Goal: Task Accomplishment & Management: Manage account settings

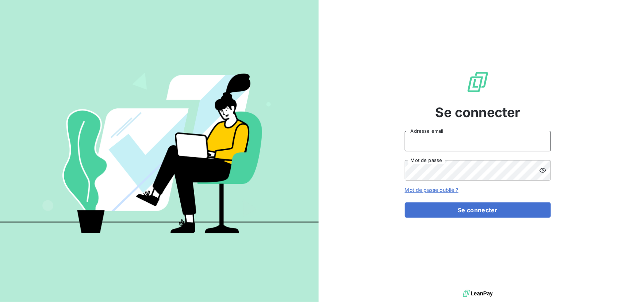
click at [439, 148] on input "Adresse email" at bounding box center [478, 141] width 146 height 20
type input "[EMAIL_ADDRESS][DOMAIN_NAME]"
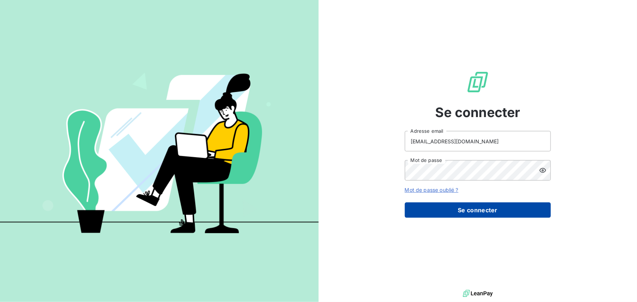
click at [478, 210] on button "Se connecter" at bounding box center [478, 210] width 146 height 15
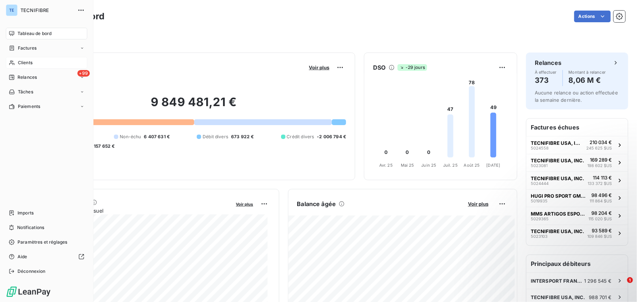
click at [29, 64] on span "Clients" at bounding box center [25, 63] width 15 height 7
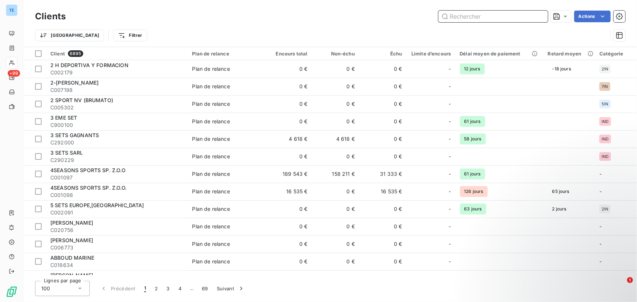
click at [480, 18] on input "text" at bounding box center [494, 17] width 110 height 12
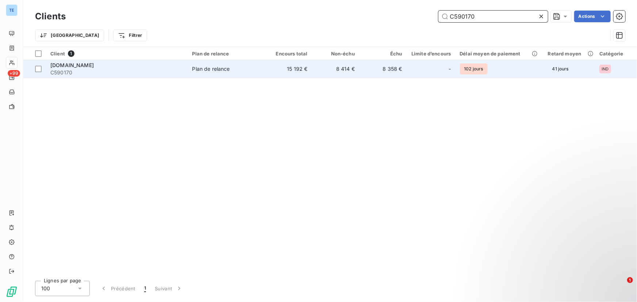
type input "C590170"
click at [76, 66] on span "[DOMAIN_NAME]" at bounding box center [71, 65] width 43 height 6
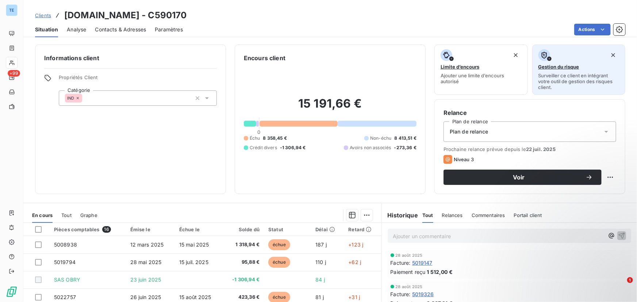
click at [567, 65] on span "Gestion du risque" at bounding box center [559, 67] width 41 height 6
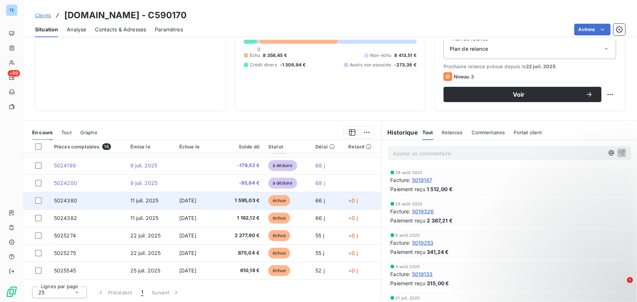
scroll to position [66, 0]
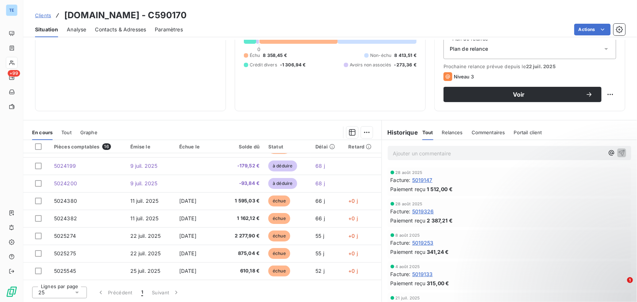
click at [87, 135] on span "Graphe" at bounding box center [88, 133] width 17 height 6
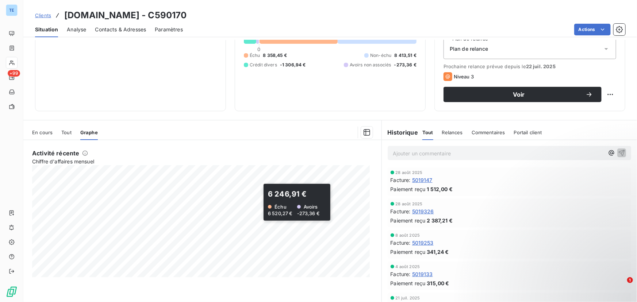
scroll to position [50, 0]
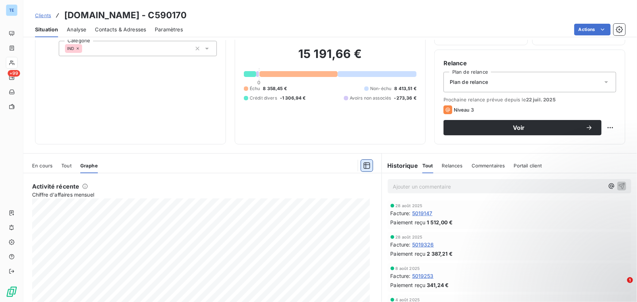
click at [364, 164] on icon "button" at bounding box center [367, 166] width 7 height 7
click at [47, 164] on span "En cours" at bounding box center [42, 166] width 20 height 6
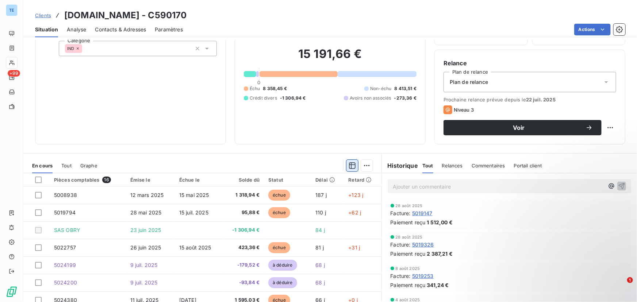
click at [349, 163] on icon "button" at bounding box center [352, 165] width 7 height 7
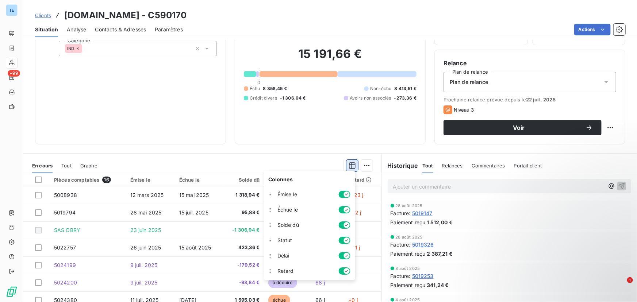
click at [347, 160] on button "button" at bounding box center [353, 166] width 12 height 12
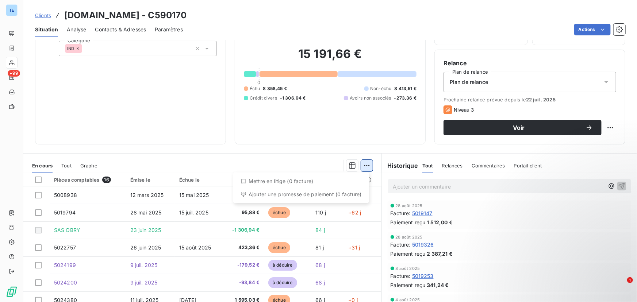
click at [365, 164] on html "TE +99 Clients TENNISPADEL.FR - C590170 Situation Analyse Contacts & Adresses P…" at bounding box center [318, 151] width 637 height 302
click at [281, 148] on html "TE +99 Clients TENNISPADEL.FR - C590170 Situation Analyse Contacts & Adresses P…" at bounding box center [318, 151] width 637 height 302
click at [87, 165] on span "Graphe" at bounding box center [88, 166] width 17 height 6
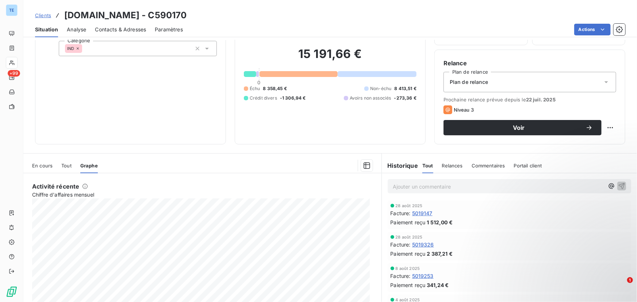
click at [66, 168] on span "Tout" at bounding box center [66, 166] width 10 height 6
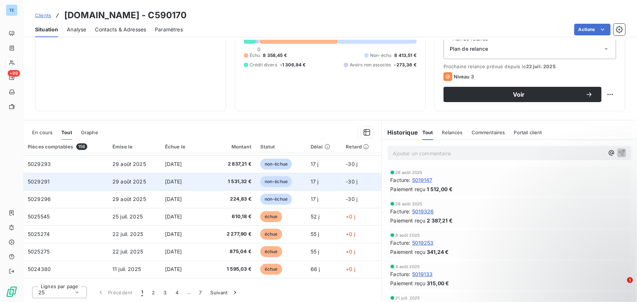
scroll to position [0, 0]
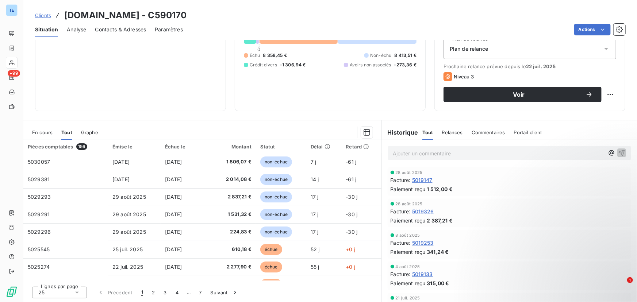
click at [46, 135] on span "En cours" at bounding box center [42, 133] width 20 height 6
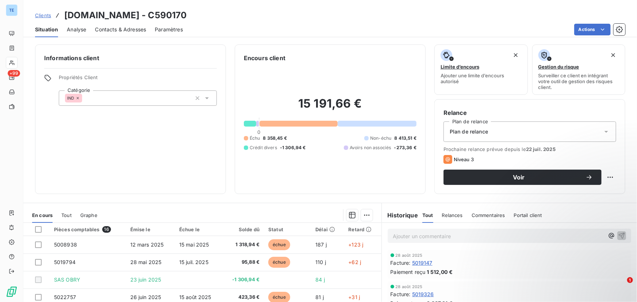
click at [46, 15] on span "Clients" at bounding box center [43, 15] width 16 height 6
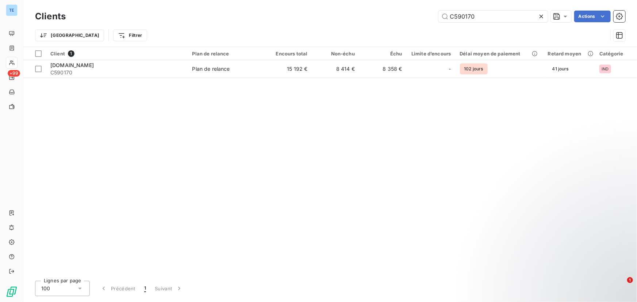
click at [542, 16] on icon at bounding box center [541, 16] width 7 height 7
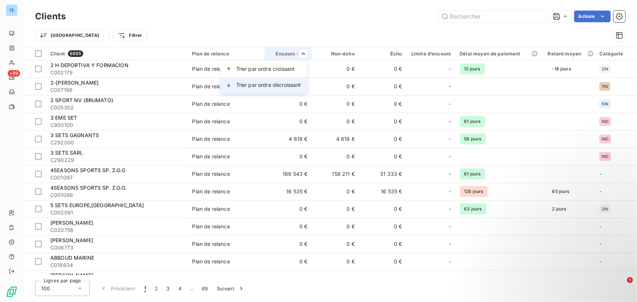
click at [289, 83] on span "Trier par ordre décroissant" at bounding box center [268, 84] width 65 height 7
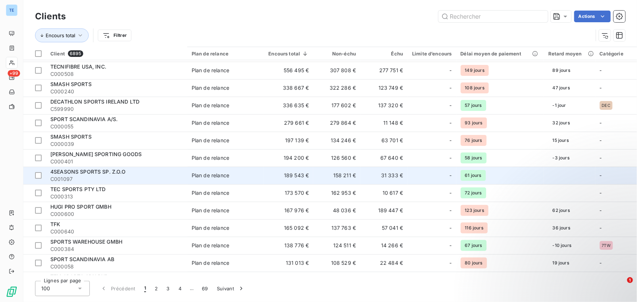
scroll to position [33, 0]
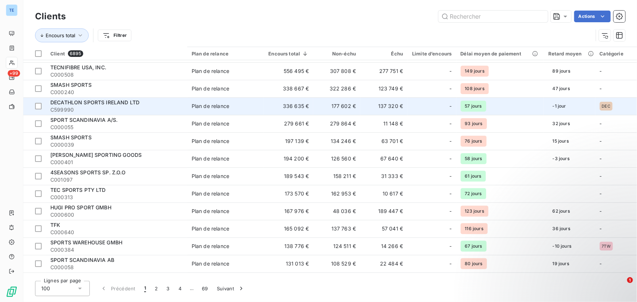
click at [112, 104] on span "DECATHLON SPORTS IRELAND LTD" at bounding box center [94, 102] width 89 height 6
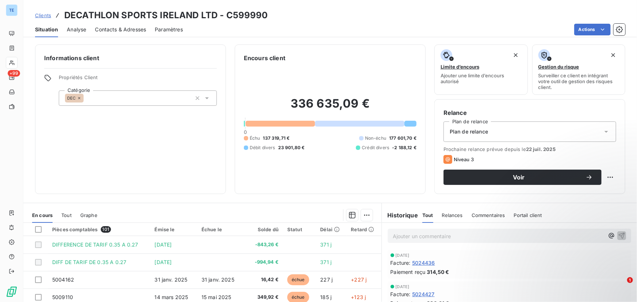
click at [130, 29] on span "Contacts & Adresses" at bounding box center [120, 29] width 51 height 7
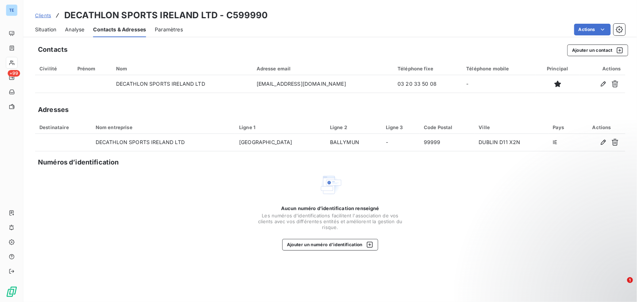
click at [46, 30] on span "Situation" at bounding box center [45, 29] width 21 height 7
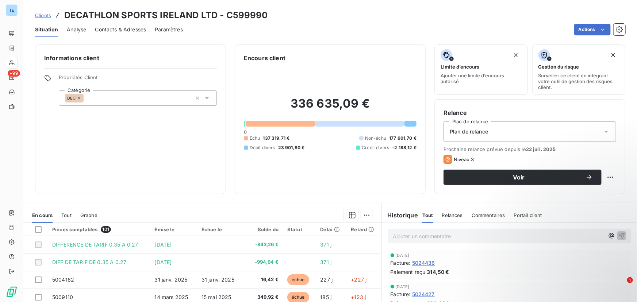
click at [44, 15] on span "Clients" at bounding box center [43, 15] width 16 height 6
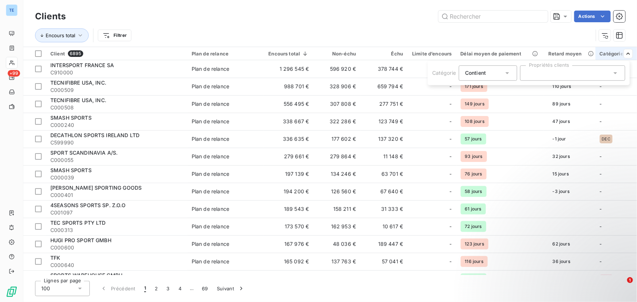
click at [612, 72] on icon at bounding box center [615, 72] width 7 height 7
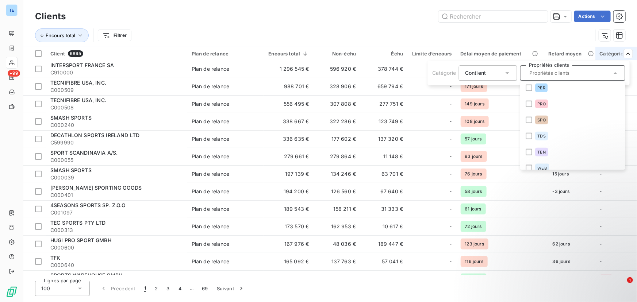
scroll to position [460, 0]
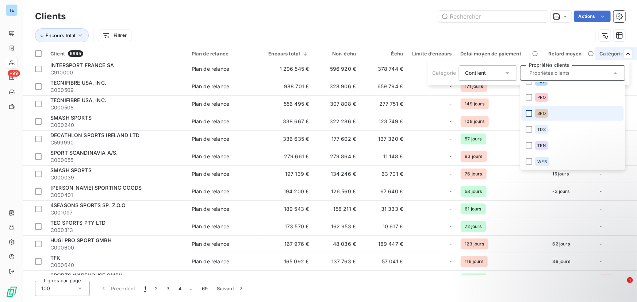
click at [531, 112] on div at bounding box center [529, 113] width 7 height 7
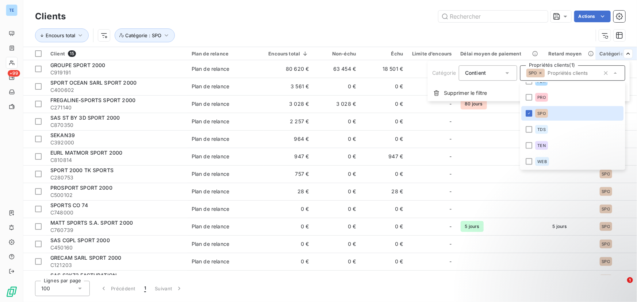
click at [614, 75] on icon at bounding box center [615, 72] width 7 height 7
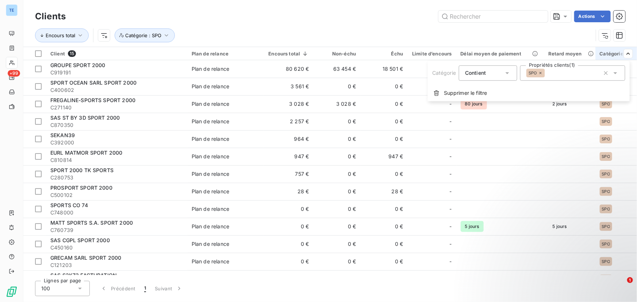
click at [489, 29] on html "TE +99 Clients Actions Encours total Catégorie : SPO Client 15 Plan de relance …" at bounding box center [318, 151] width 637 height 302
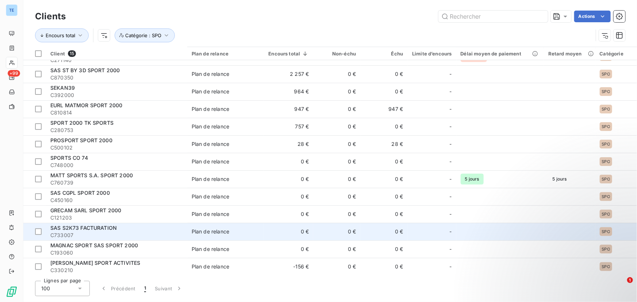
scroll to position [0, 0]
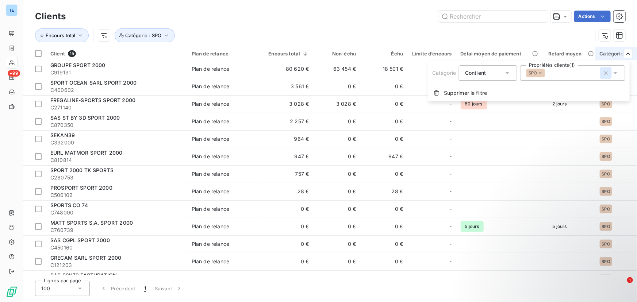
click at [604, 73] on icon "button" at bounding box center [606, 72] width 7 height 7
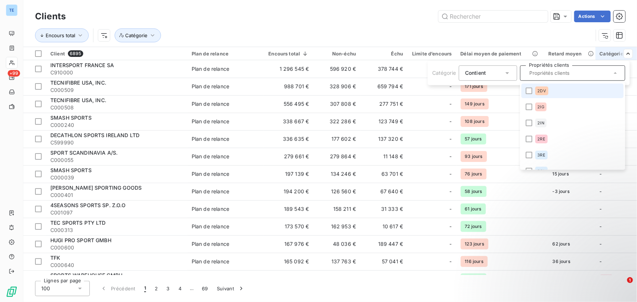
click at [201, 28] on html "TE +99 Clients Actions Encours total Catégorie Client 6895 Plan de relance Enco…" at bounding box center [318, 151] width 637 height 302
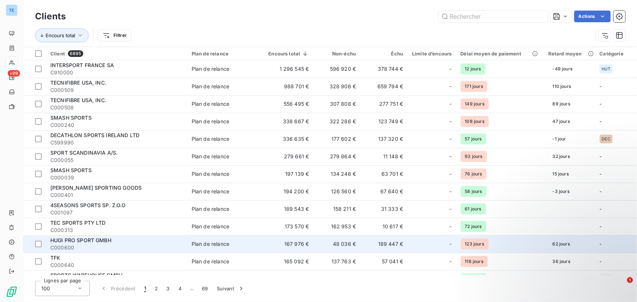
click at [93, 239] on span "HUGI PRO SPORT GMBH" at bounding box center [80, 240] width 61 height 6
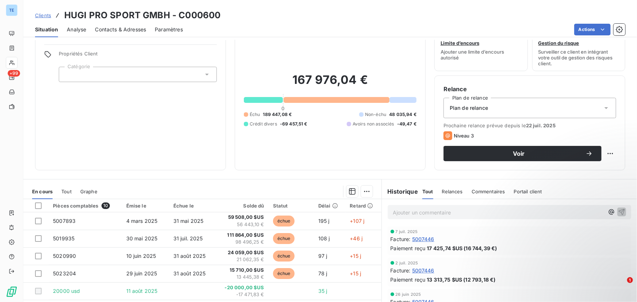
scroll to position [33, 0]
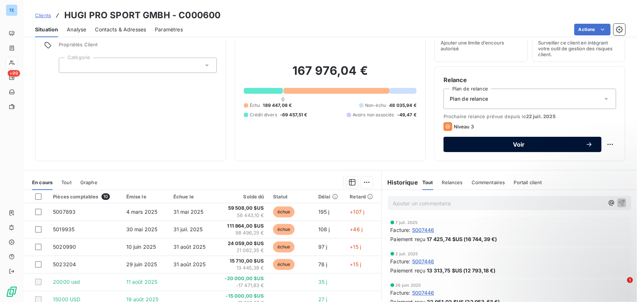
click at [520, 143] on span "Voir" at bounding box center [519, 145] width 133 height 6
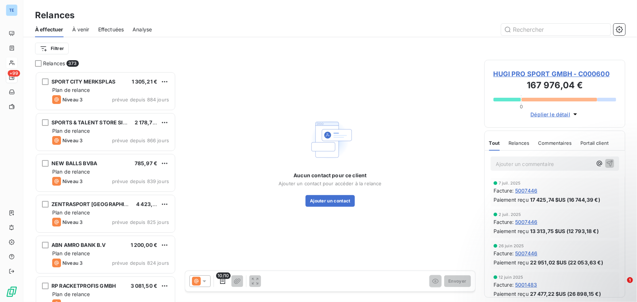
scroll to position [226, 136]
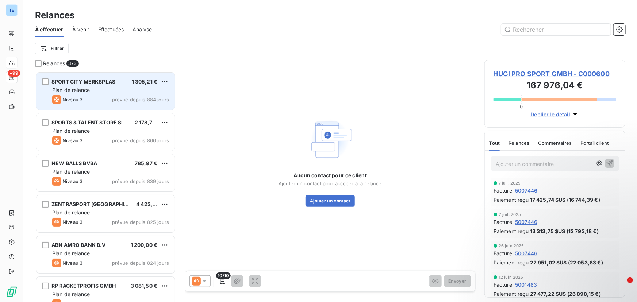
click at [94, 87] on div "Plan de relance" at bounding box center [110, 90] width 117 height 7
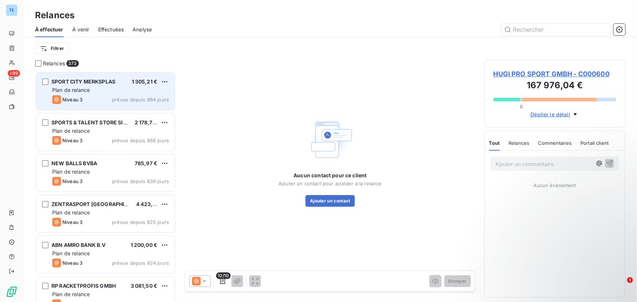
scroll to position [226, 136]
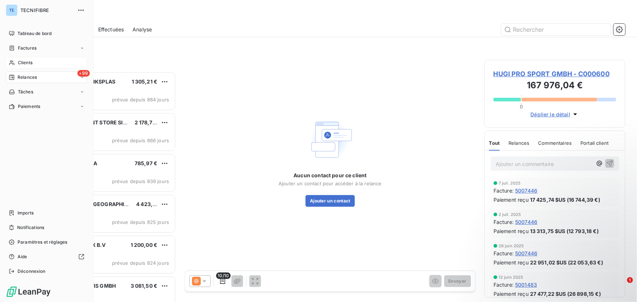
click at [28, 65] on span "Clients" at bounding box center [25, 63] width 15 height 7
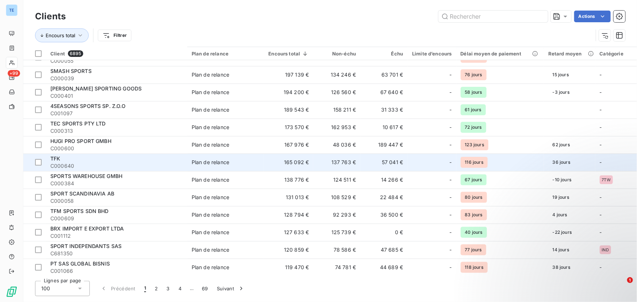
scroll to position [166, 0]
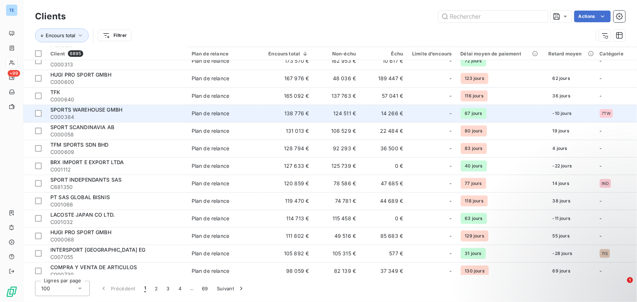
click at [95, 112] on span "SPORTS WAREHOUSE GMBH" at bounding box center [86, 110] width 72 height 6
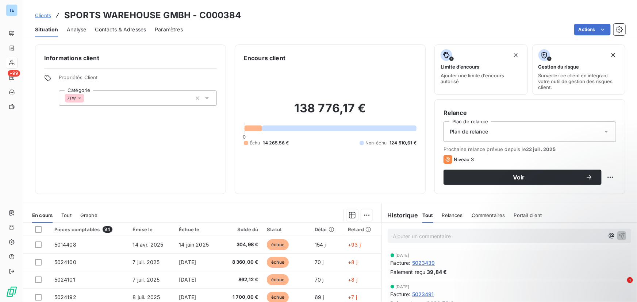
click at [41, 17] on span "Clients" at bounding box center [43, 15] width 16 height 6
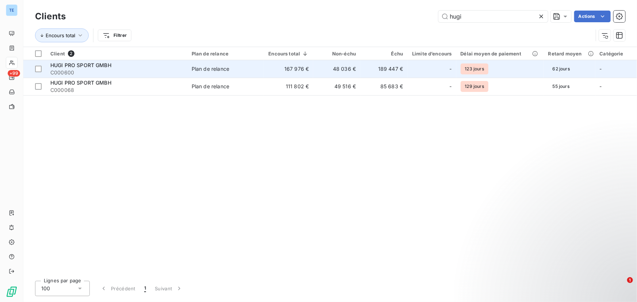
type input "hugi"
click at [79, 66] on span "HUGI PRO SPORT GMBH" at bounding box center [80, 65] width 61 height 6
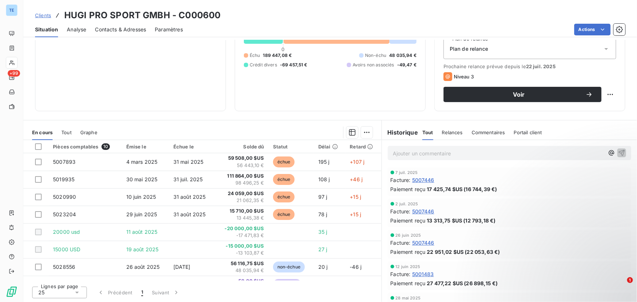
click at [489, 135] on span "Commentaires" at bounding box center [489, 133] width 34 height 6
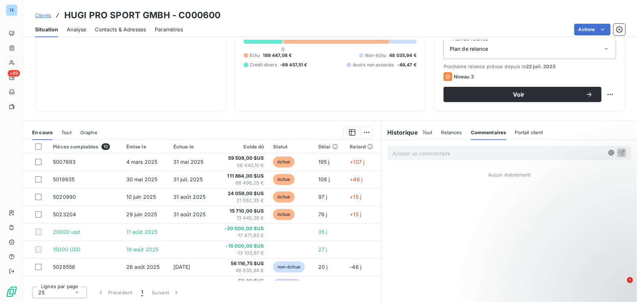
click at [415, 153] on p "Ajouter un commentaire ﻿" at bounding box center [498, 153] width 211 height 9
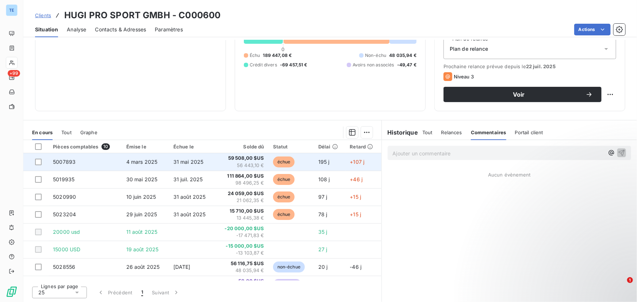
click at [69, 158] on td "5007893" at bounding box center [85, 162] width 73 height 18
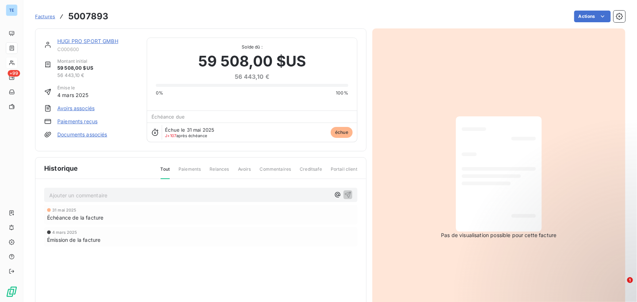
click at [586, 7] on div "Factures 5007893 Actions" at bounding box center [330, 12] width 591 height 24
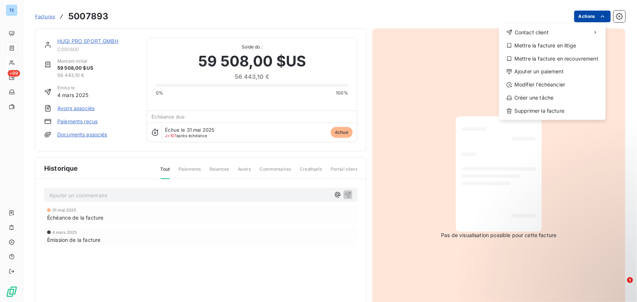
click at [591, 11] on html "TE +99 Factures 5007893 Actions Contact client Mettre la facture en litige Mett…" at bounding box center [318, 151] width 637 height 302
click at [597, 15] on html "TE +99 Factures 5007893 Actions Contact client Mettre la facture en litige Mett…" at bounding box center [318, 151] width 637 height 302
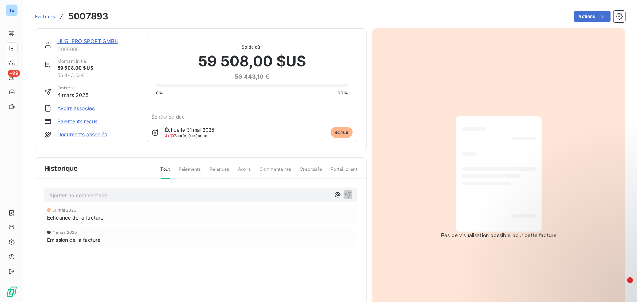
click at [537, 18] on div "Actions" at bounding box center [371, 17] width 508 height 12
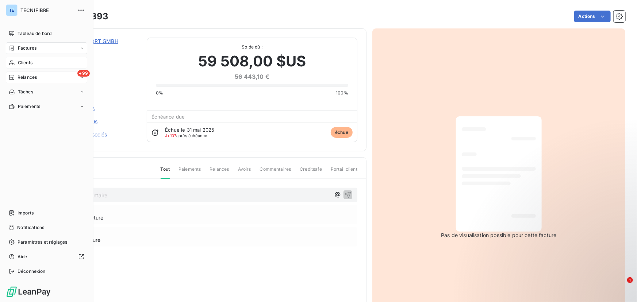
click at [33, 77] on span "Relances" at bounding box center [27, 77] width 19 height 7
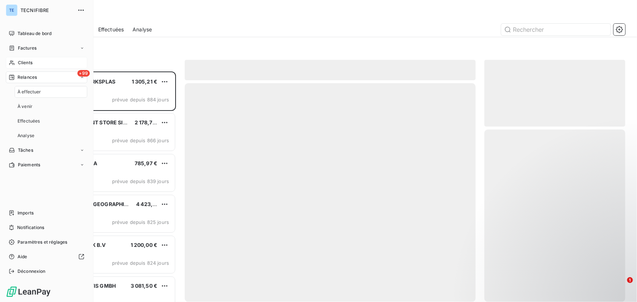
scroll to position [226, 136]
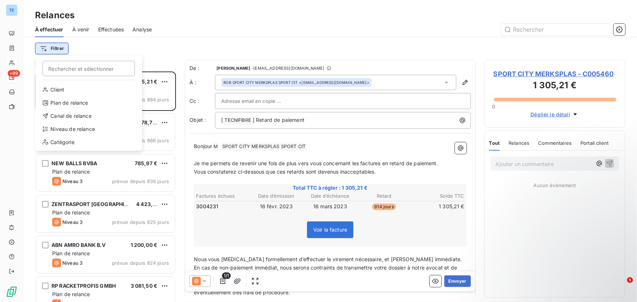
click at [47, 52] on html "TE +99 Relances À effectuer À venir Effectuées Analyse Filtrer Rechercher et sé…" at bounding box center [318, 151] width 637 height 302
click at [153, 53] on html "TE +99 Relances À effectuer À venir Effectuées Analyse Filtrer Rechercher et sé…" at bounding box center [318, 151] width 637 height 302
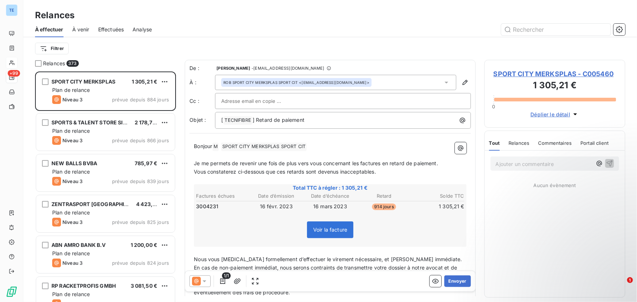
click at [105, 31] on span "Effectuées" at bounding box center [111, 29] width 26 height 7
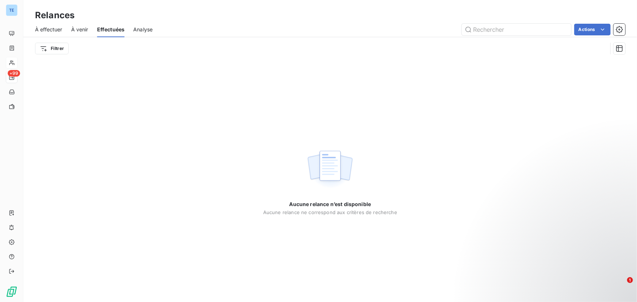
click at [42, 34] on div "À effectuer" at bounding box center [48, 29] width 27 height 15
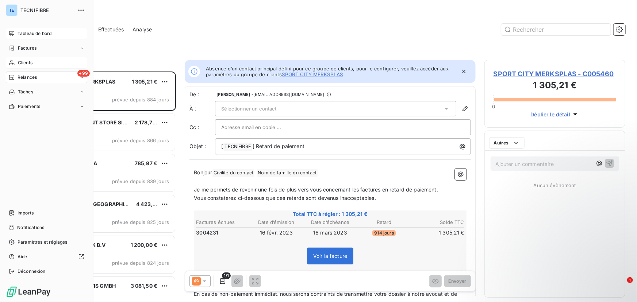
scroll to position [226, 136]
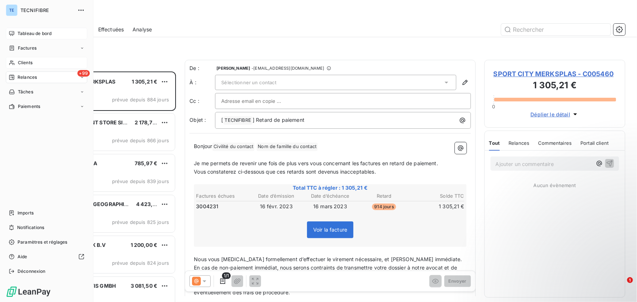
click at [12, 34] on icon at bounding box center [11, 33] width 5 height 5
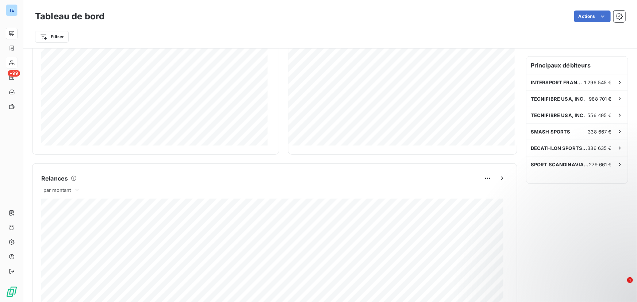
scroll to position [210, 0]
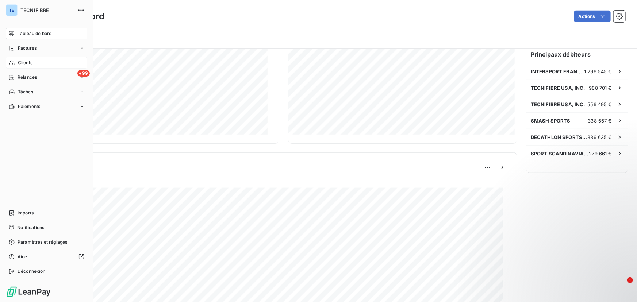
click at [20, 60] on span "Clients" at bounding box center [25, 63] width 15 height 7
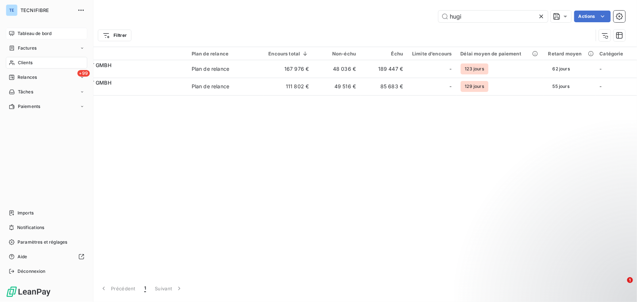
click at [9, 29] on div "Tableau de bord" at bounding box center [46, 34] width 81 height 12
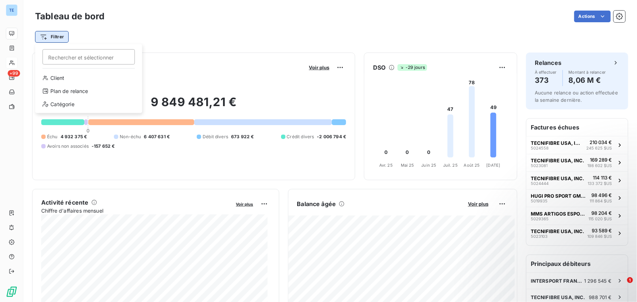
click at [46, 34] on html "TE +99 Tableau de bord Actions Filtrer Rechercher et sélectionner Client Plan d…" at bounding box center [318, 151] width 637 height 302
click at [52, 77] on div "Client" at bounding box center [88, 78] width 101 height 12
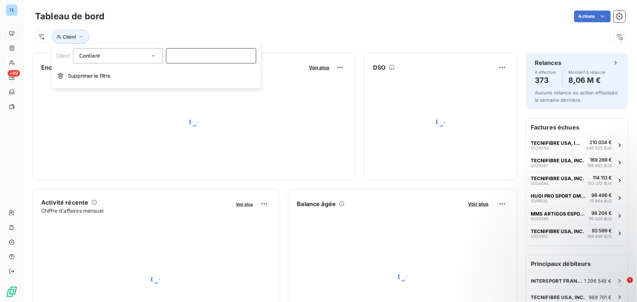
click at [195, 57] on input at bounding box center [211, 55] width 90 height 15
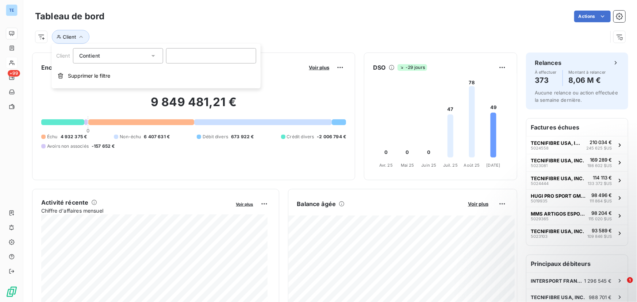
click at [144, 54] on div "Contient like" at bounding box center [114, 56] width 70 height 10
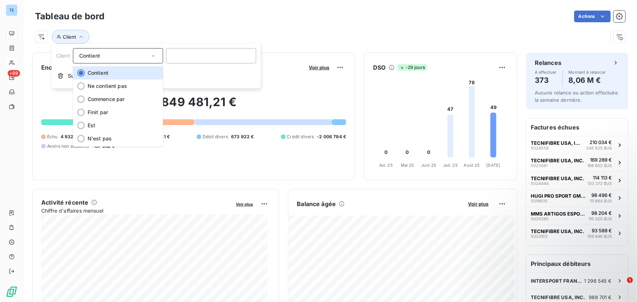
click at [144, 54] on div "Contient" at bounding box center [114, 56] width 70 height 10
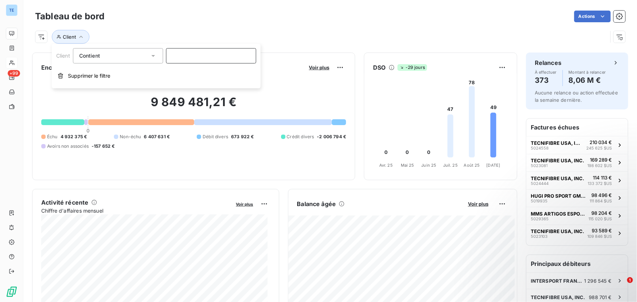
click at [199, 57] on input at bounding box center [211, 55] width 90 height 15
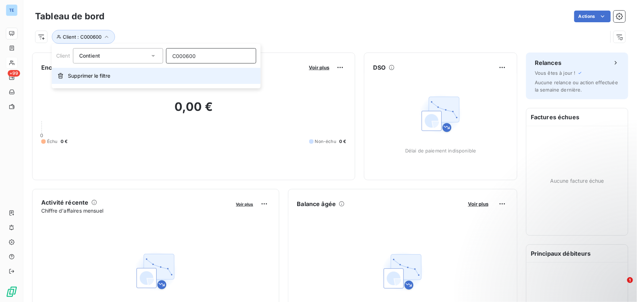
type input "000600"
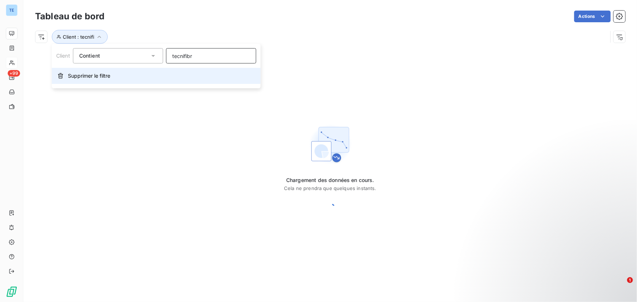
type input "tecnifibre"
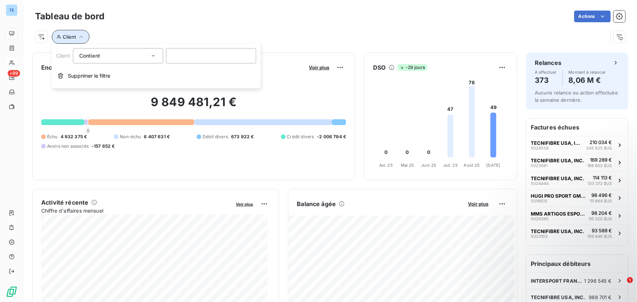
click at [77, 34] on icon "button" at bounding box center [80, 36] width 7 height 7
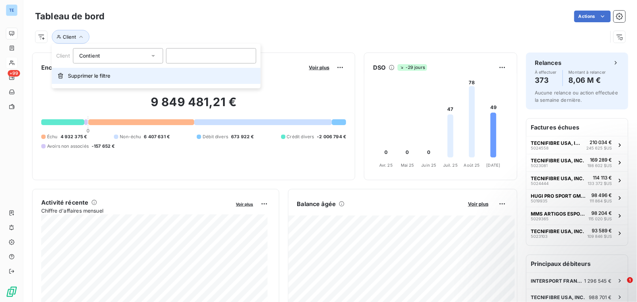
click at [92, 81] on button "Supprimer le filtre" at bounding box center [156, 76] width 209 height 16
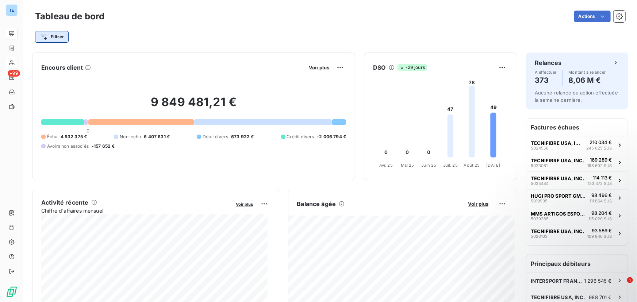
click at [50, 37] on html "TE +99 Tableau de bord Actions Filtrer Encours client Voir plus 9 849 481,21 € …" at bounding box center [318, 151] width 637 height 302
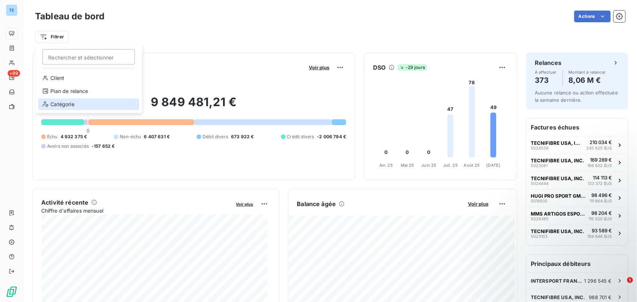
click at [70, 100] on div "Catégorie" at bounding box center [88, 105] width 101 height 12
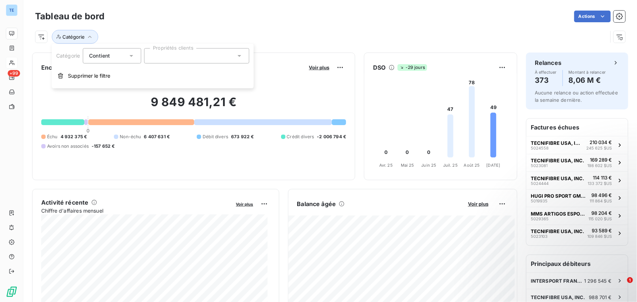
click at [204, 56] on div at bounding box center [196, 55] width 105 height 15
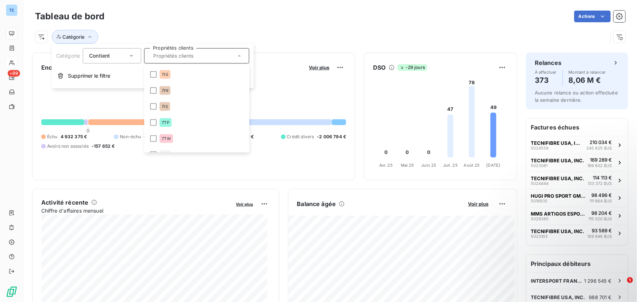
scroll to position [133, 0]
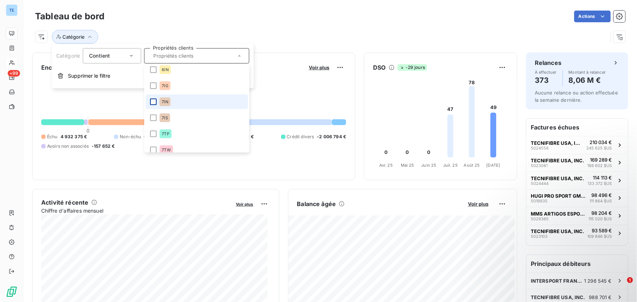
click at [155, 99] on div at bounding box center [153, 102] width 7 height 7
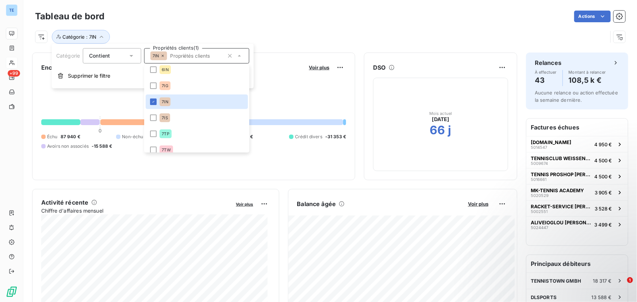
click at [278, 25] on div "Catégorie : 7IN" at bounding box center [330, 34] width 591 height 20
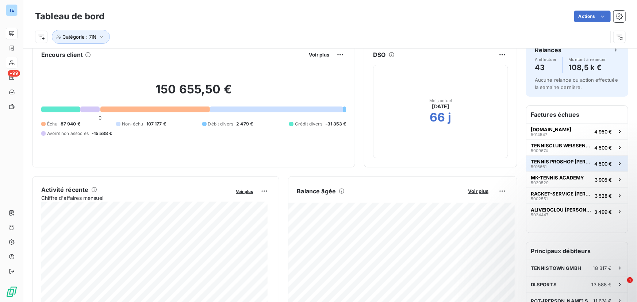
scroll to position [0, 0]
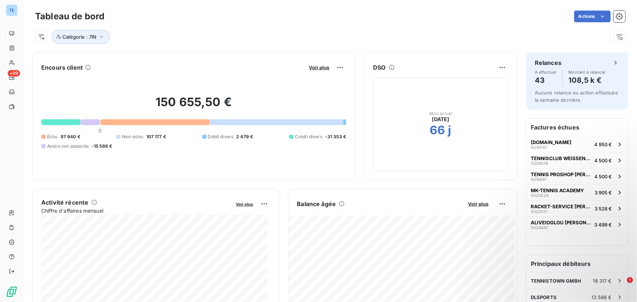
click at [599, 15] on html "TE +99 Tableau de bord Actions Catégorie : 7IN Encours client Voir plus 150 655…" at bounding box center [318, 151] width 637 height 302
click at [536, 27] on div "Catégorie : 7IN" at bounding box center [330, 34] width 591 height 20
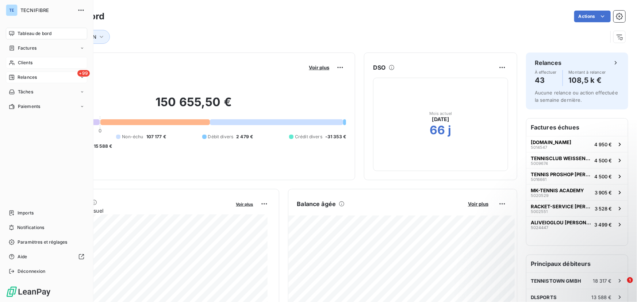
click at [35, 75] on span "Relances" at bounding box center [27, 77] width 19 height 7
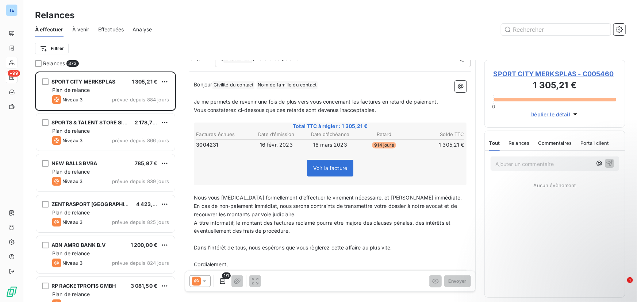
scroll to position [66, 0]
